Goal: Download file/media

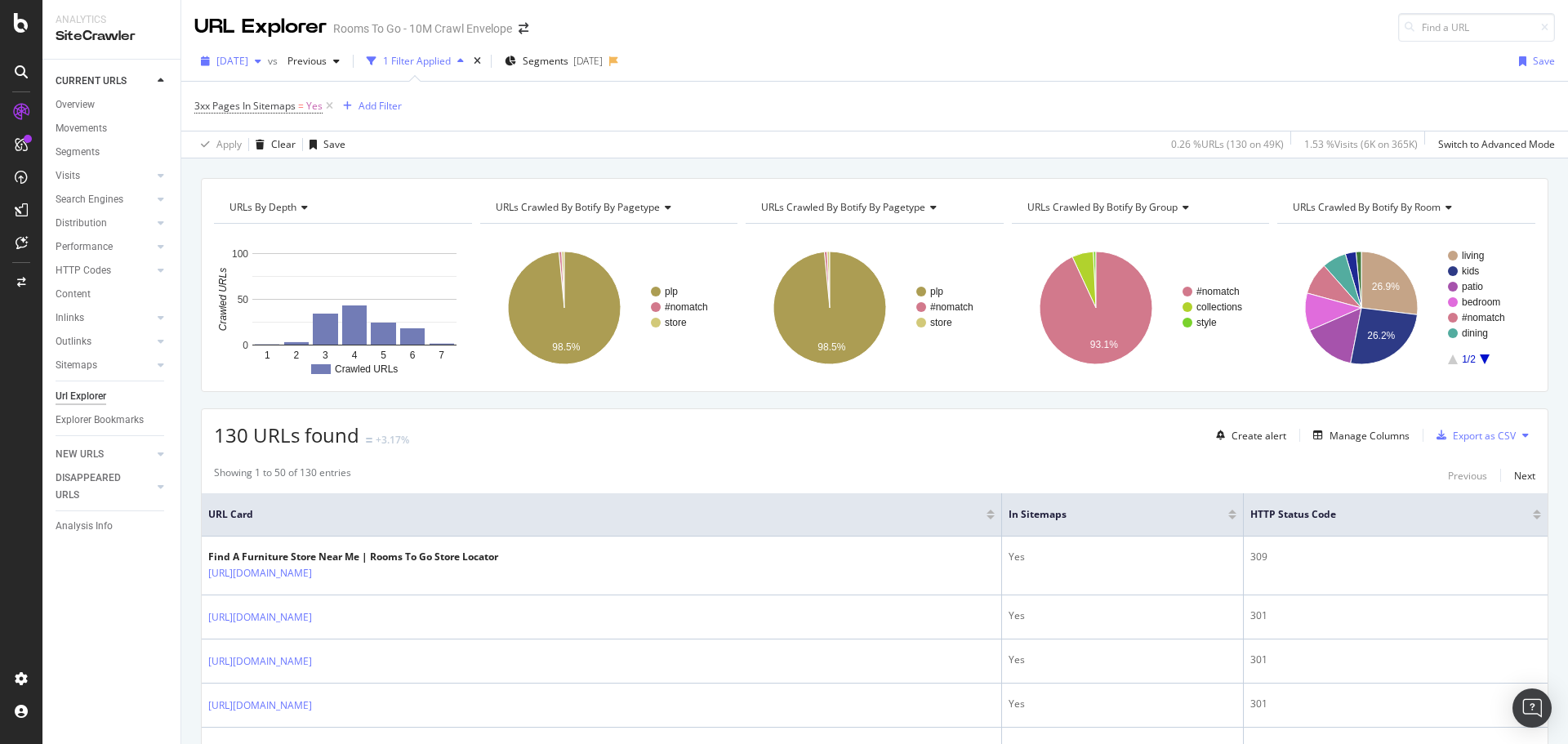
click at [261, 61] on icon "button" at bounding box center [257, 61] width 6 height 10
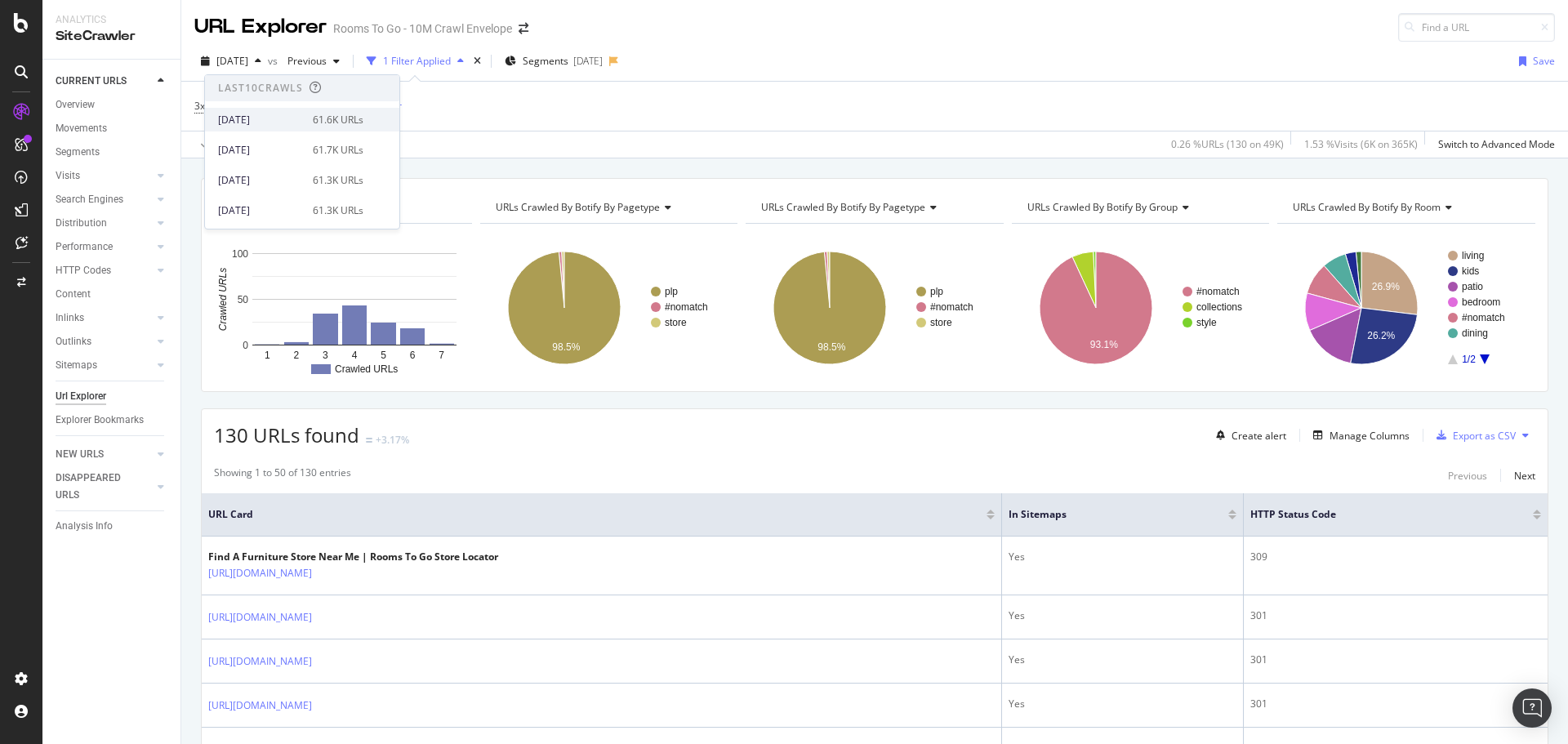
click at [324, 126] on div "61.6K URLs" at bounding box center [338, 120] width 51 height 15
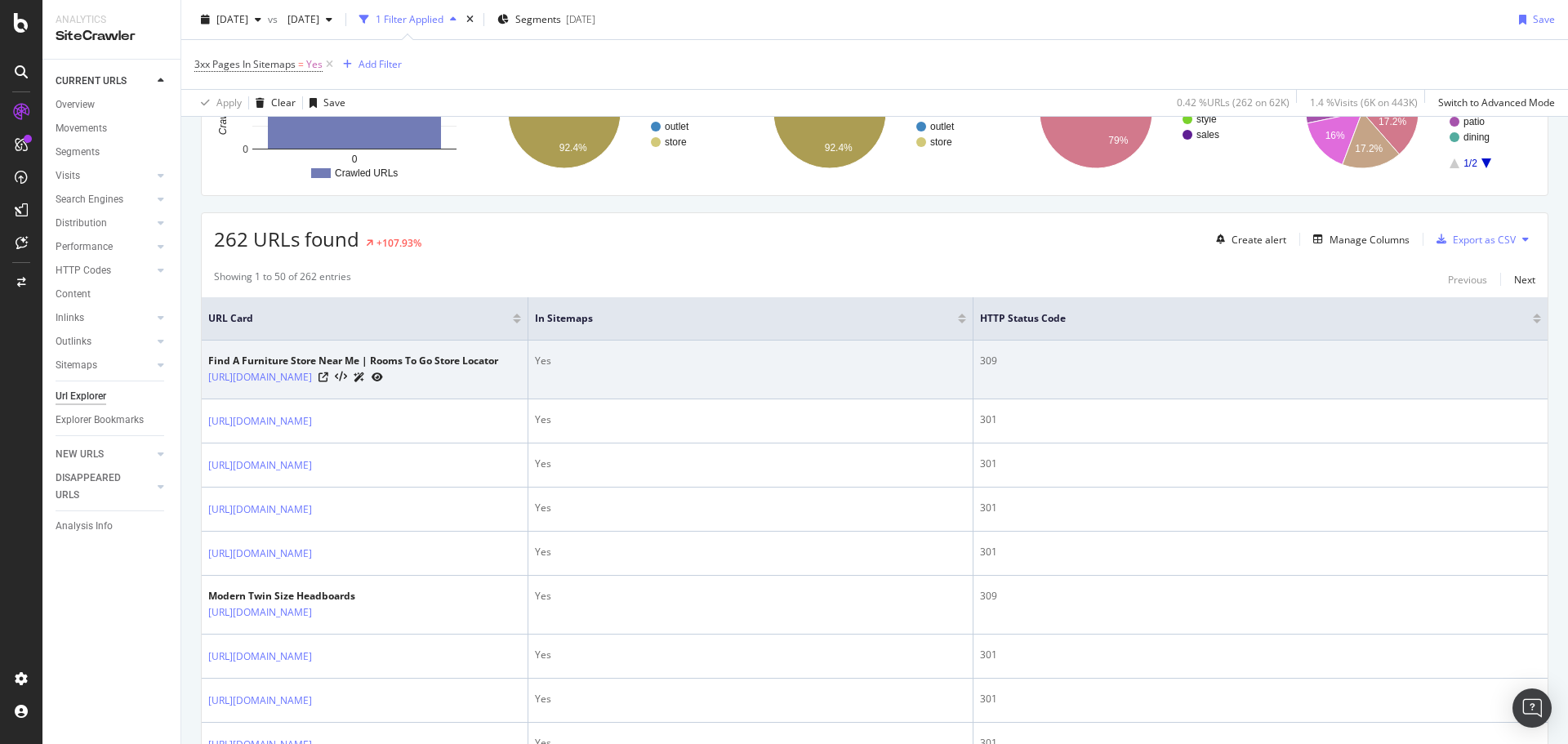
scroll to position [205, 0]
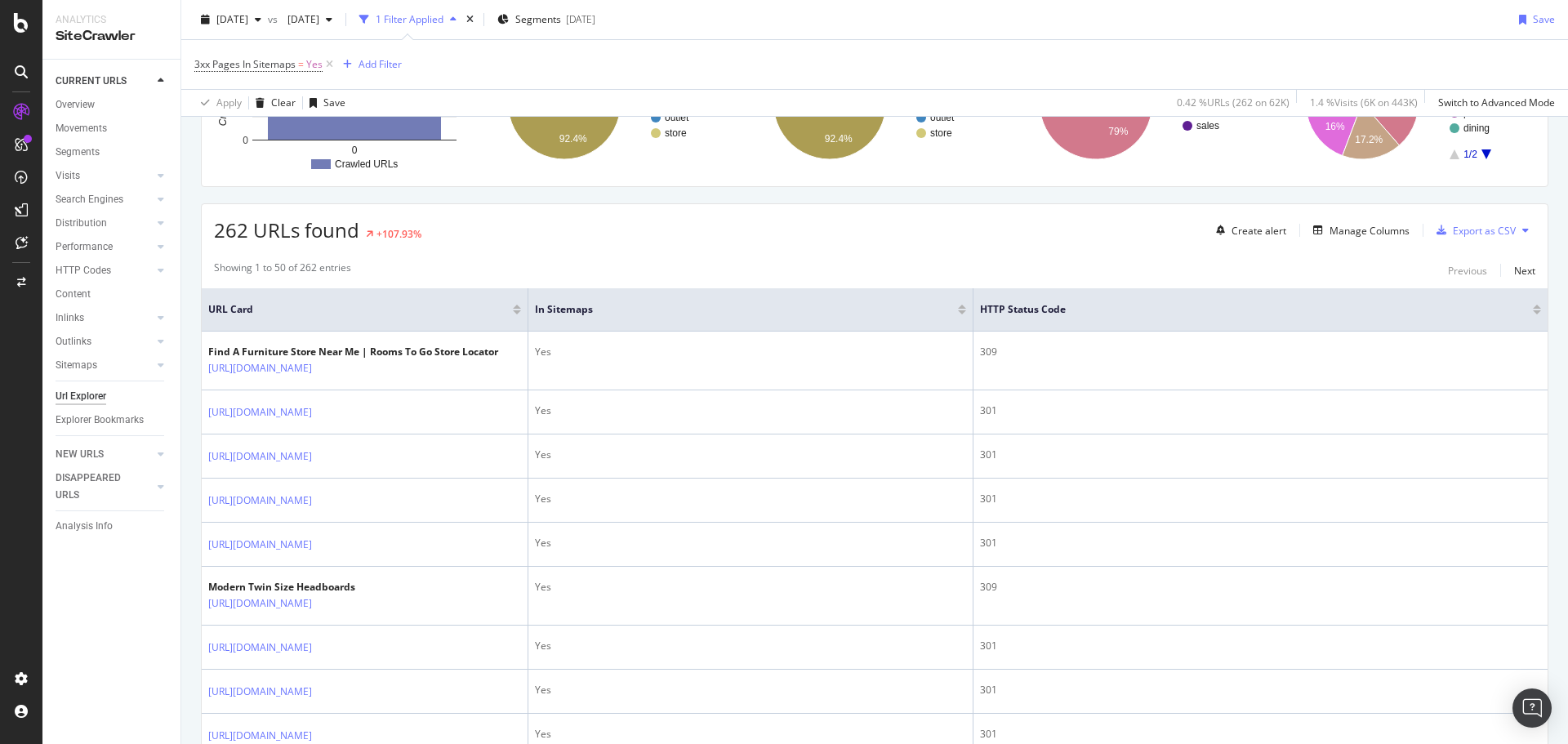
click at [1533, 306] on div at bounding box center [1537, 307] width 8 height 4
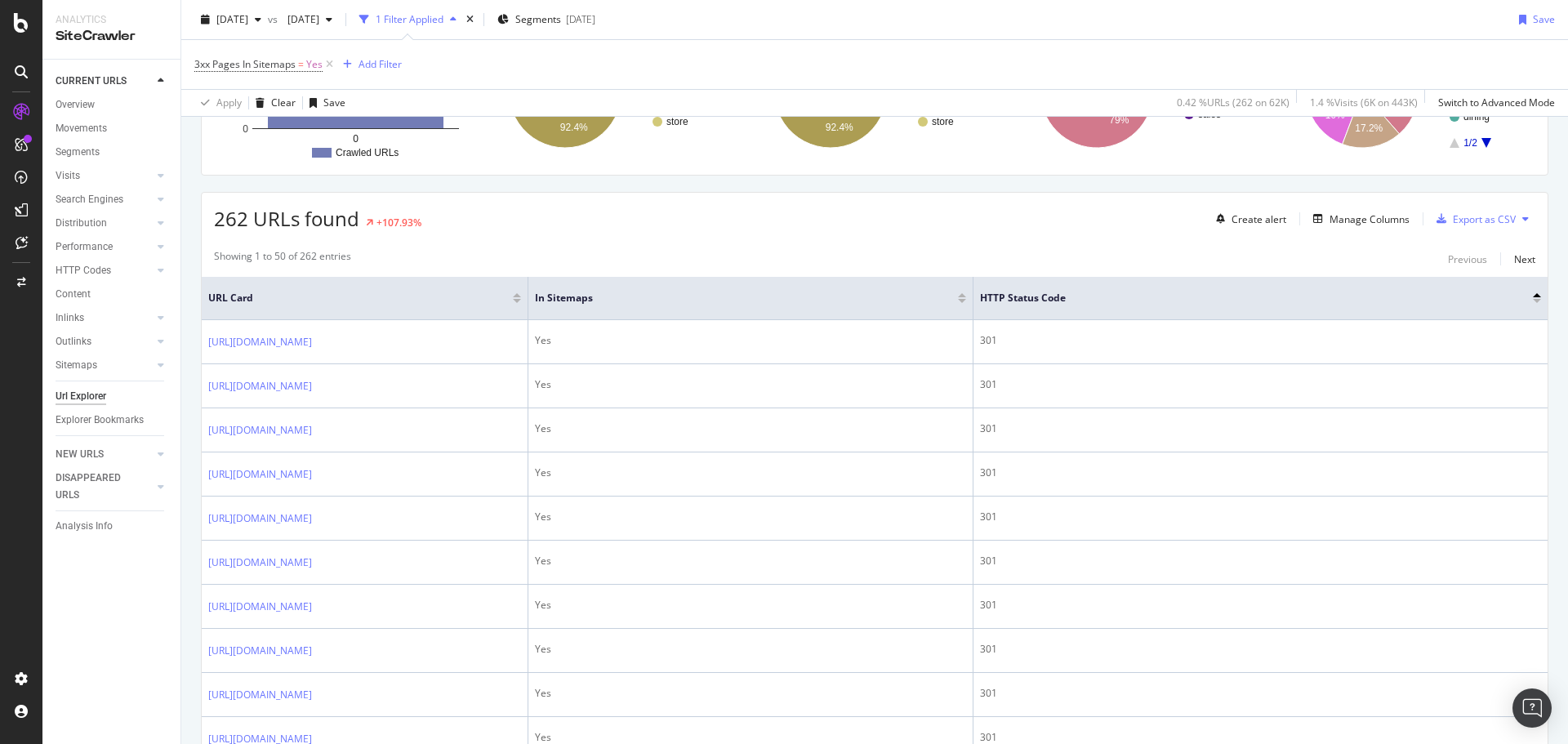
scroll to position [217, 0]
click at [1490, 222] on div "Export as CSV" at bounding box center [1484, 218] width 63 height 14
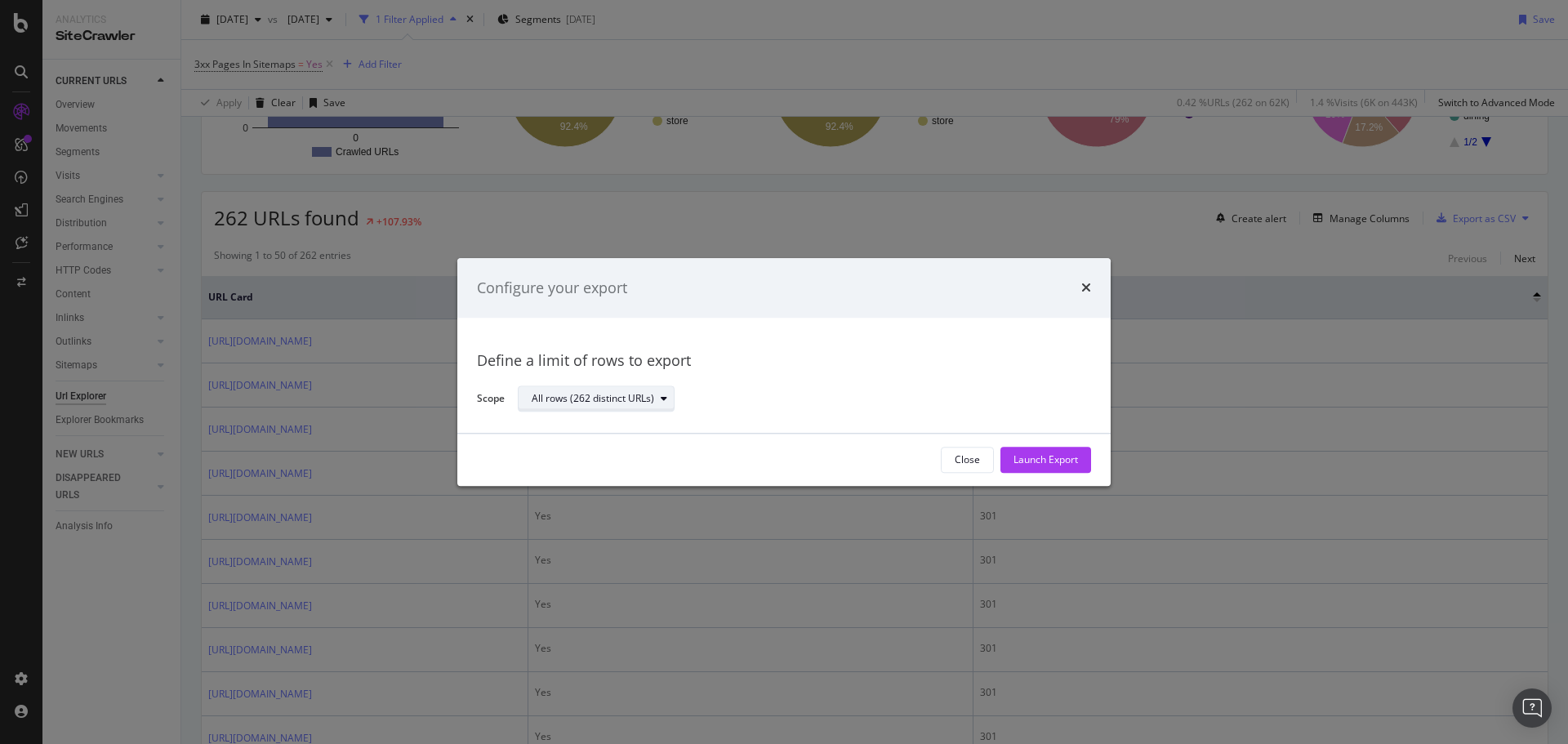
click at [640, 410] on div "All rows (262 distinct URLs)" at bounding box center [603, 399] width 142 height 23
click at [643, 405] on div "All rows (262 distinct URLs)" at bounding box center [593, 399] width 123 height 10
click at [1033, 464] on div "Launch Export" at bounding box center [1045, 459] width 65 height 14
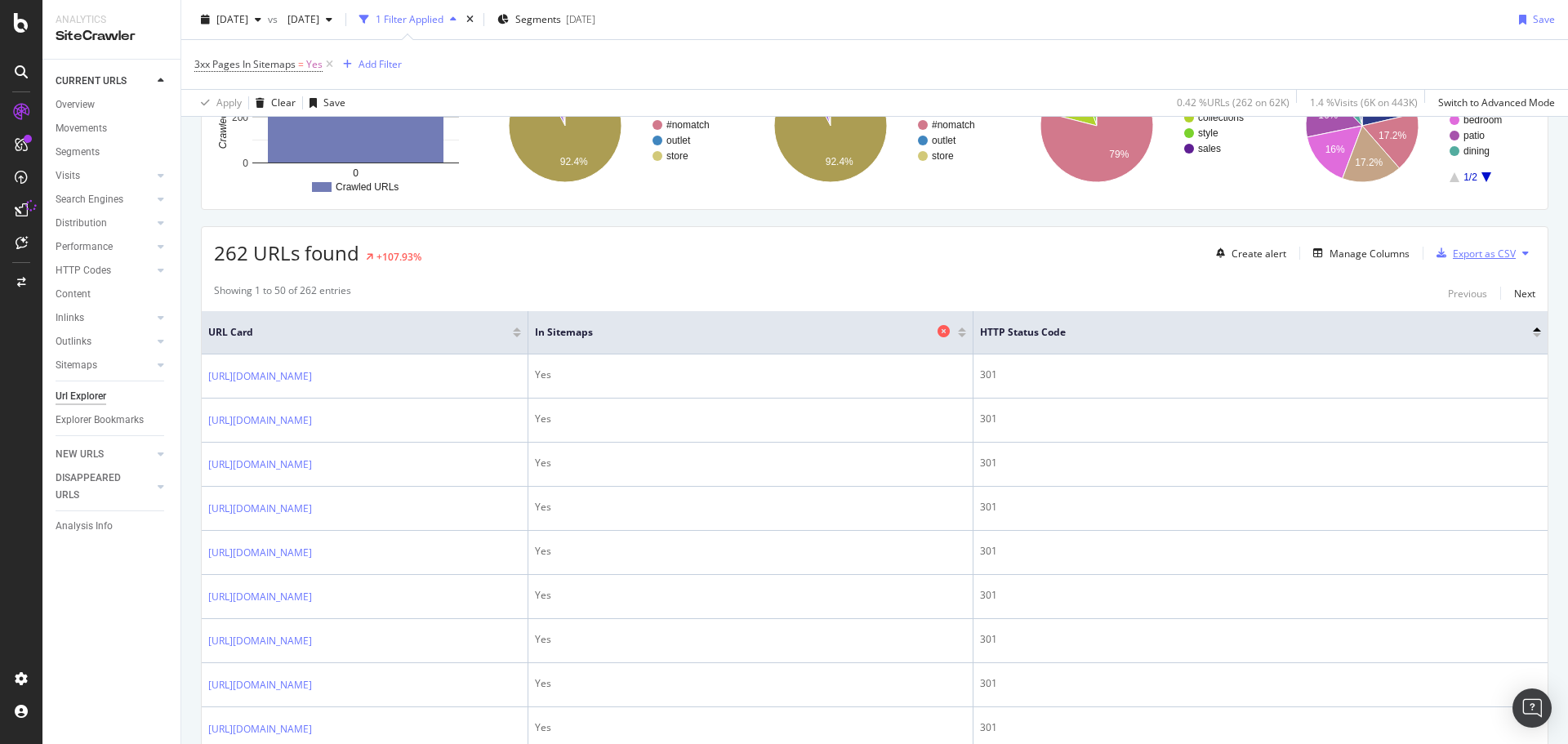
scroll to position [0, 0]
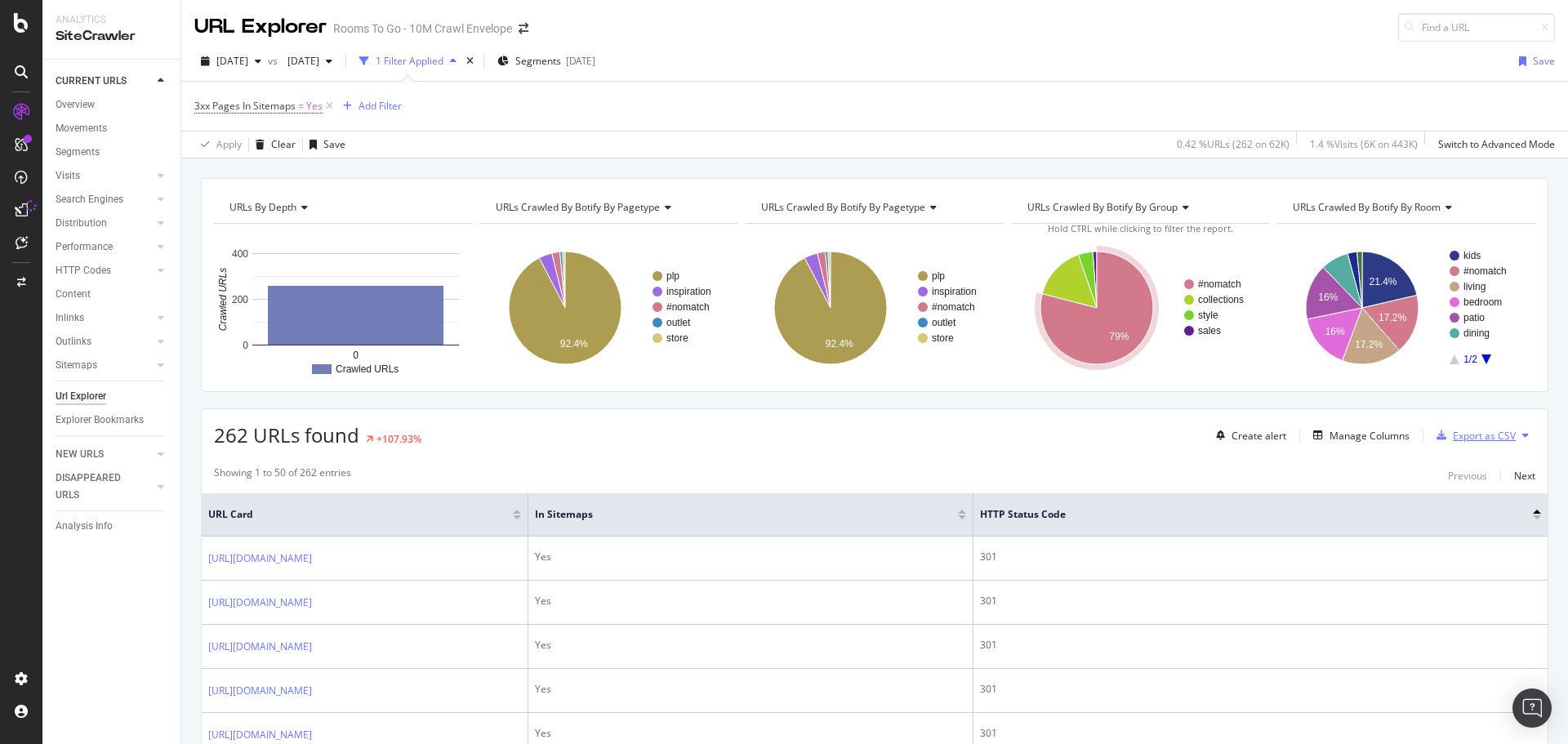
click at [1486, 437] on div "Export as CSV" at bounding box center [1484, 435] width 63 height 14
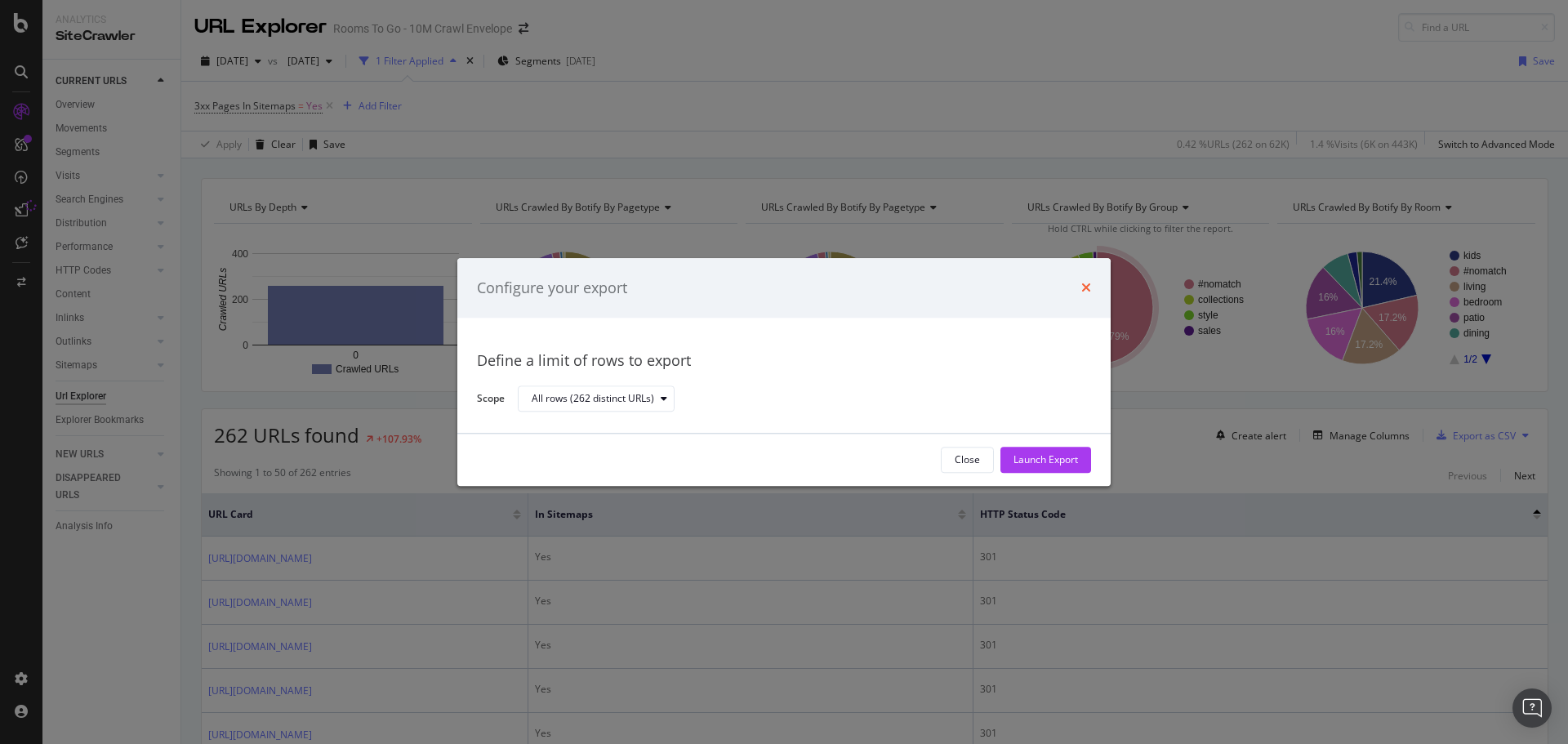
click at [1090, 294] on icon "times" at bounding box center [1086, 288] width 10 height 13
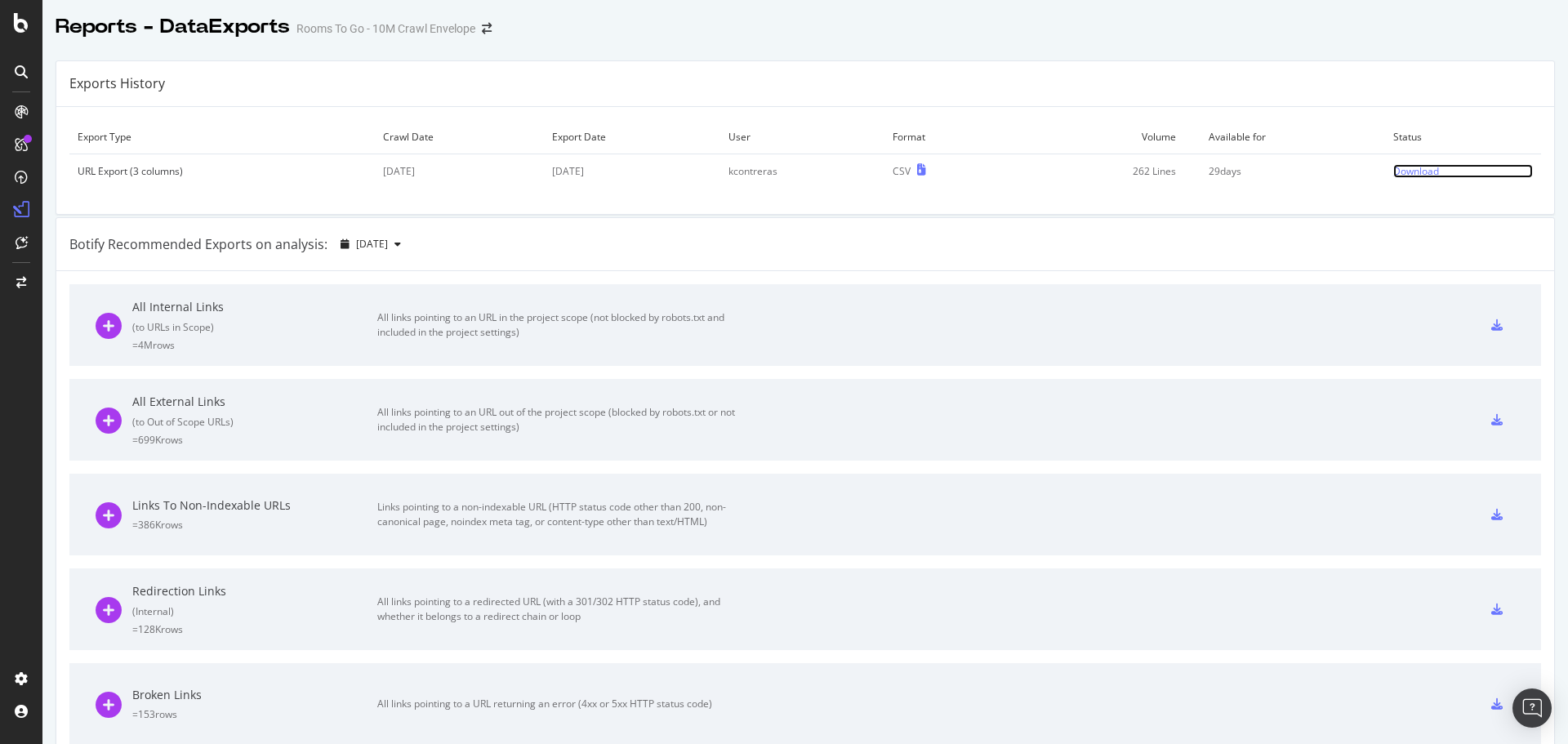
click at [1393, 169] on div "Download" at bounding box center [1416, 171] width 45 height 14
